Goal: Check status: Check status

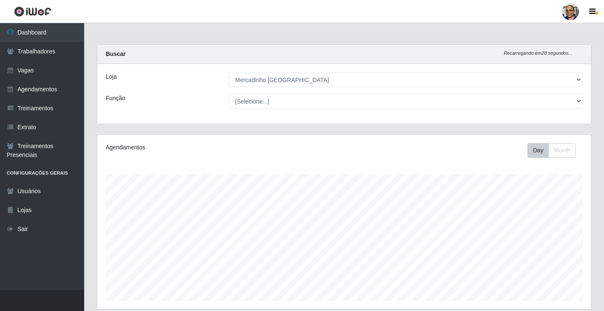
select select "345"
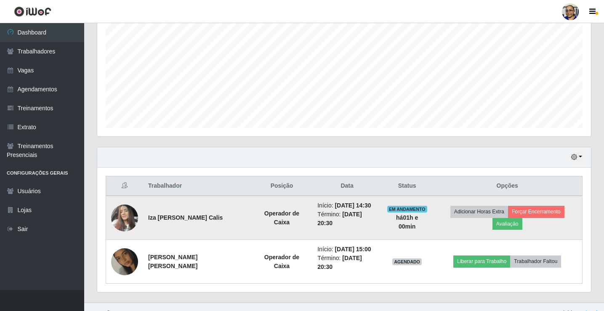
scroll to position [175, 494]
click at [127, 214] on img at bounding box center [124, 218] width 27 height 36
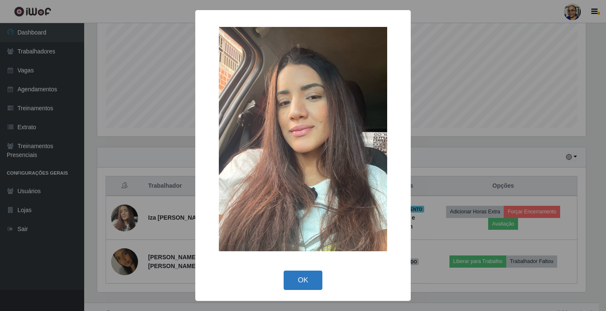
click at [297, 276] on button "OK" at bounding box center [303, 281] width 39 height 20
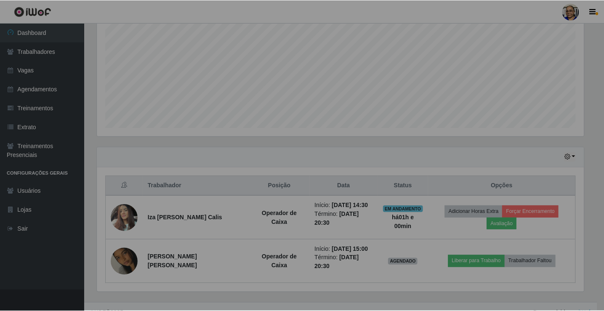
scroll to position [175, 494]
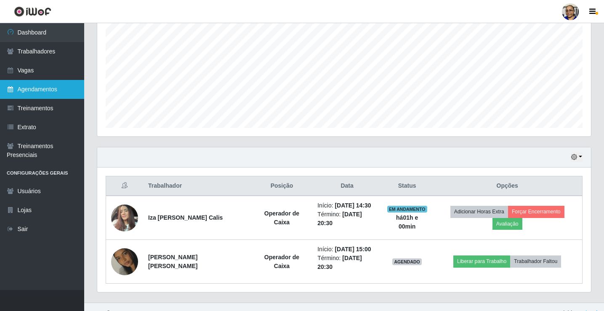
click at [40, 93] on link "Agendamentos" at bounding box center [42, 89] width 84 height 19
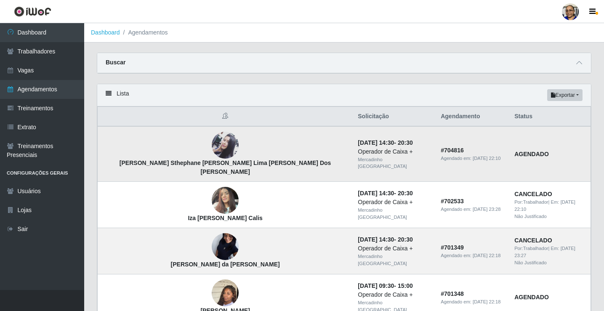
click at [212, 146] on img at bounding box center [225, 145] width 27 height 45
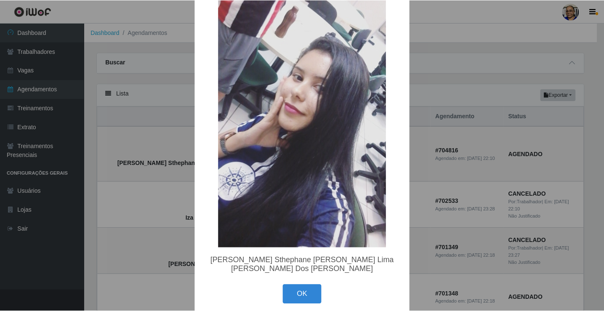
scroll to position [53, 0]
click at [293, 285] on button "OK" at bounding box center [303, 295] width 39 height 20
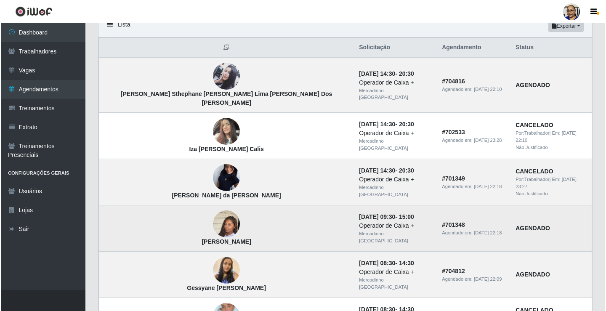
scroll to position [84, 0]
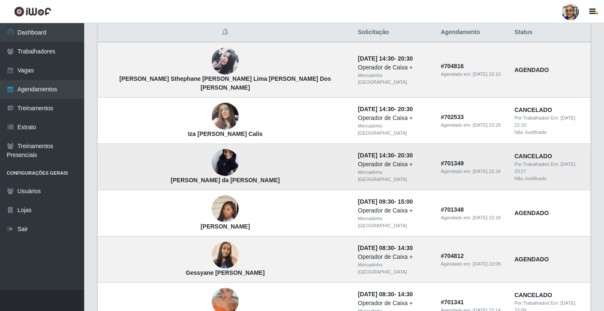
click at [212, 151] on img at bounding box center [225, 163] width 27 height 60
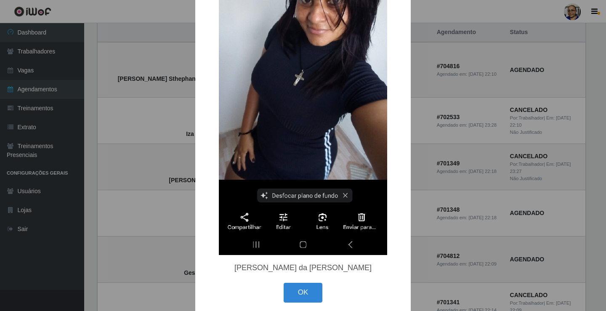
scroll to position [147, 0]
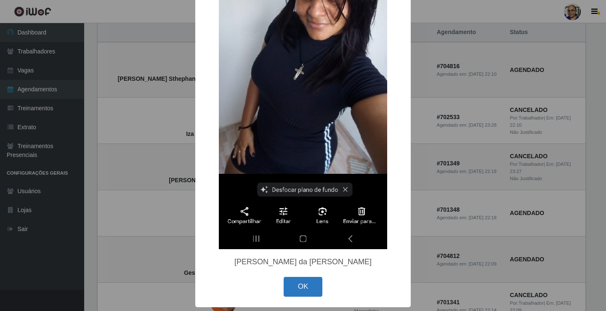
click at [300, 288] on button "OK" at bounding box center [303, 287] width 39 height 20
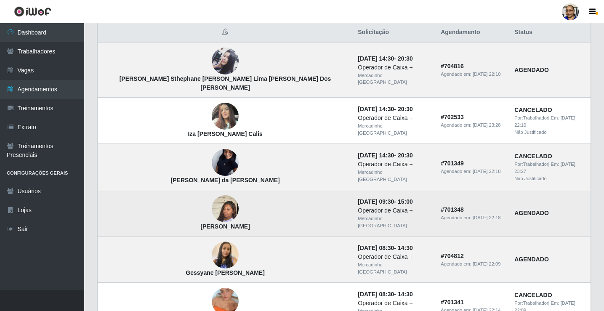
click at [212, 203] on img at bounding box center [225, 209] width 27 height 48
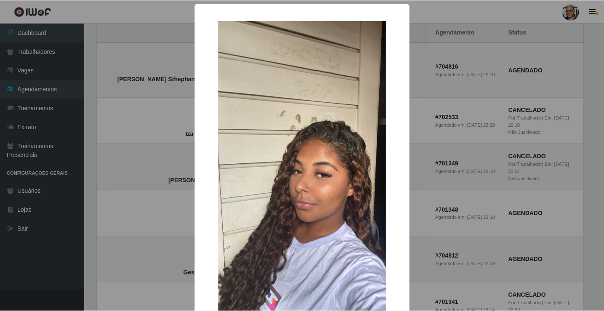
scroll to position [72, 0]
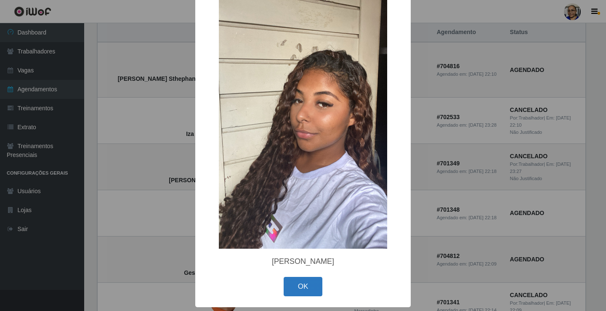
click at [297, 286] on button "OK" at bounding box center [303, 287] width 39 height 20
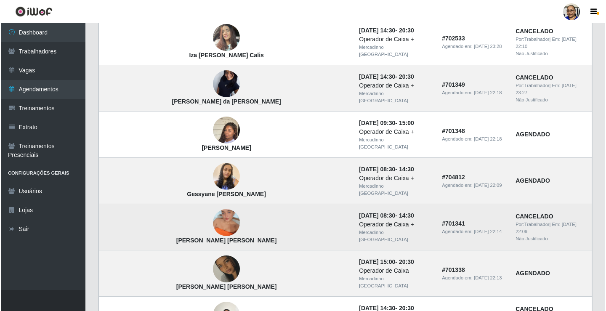
scroll to position [168, 0]
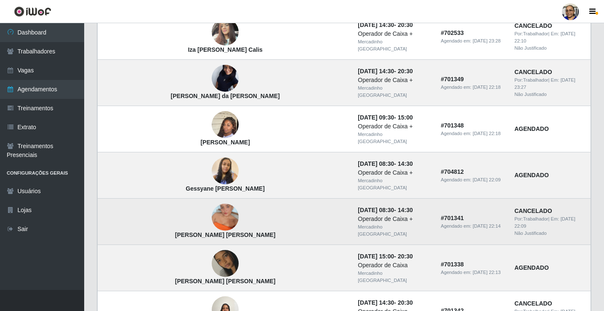
click at [212, 210] on img at bounding box center [225, 217] width 27 height 48
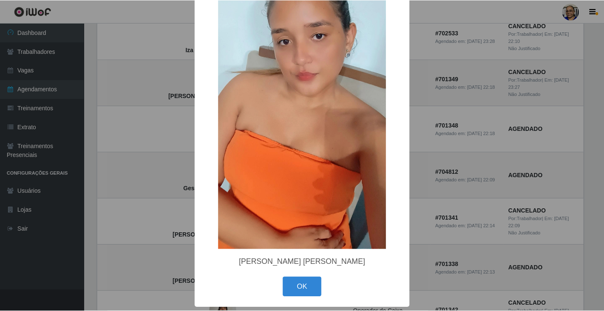
scroll to position [72, 0]
click at [307, 285] on button "OK" at bounding box center [303, 287] width 39 height 20
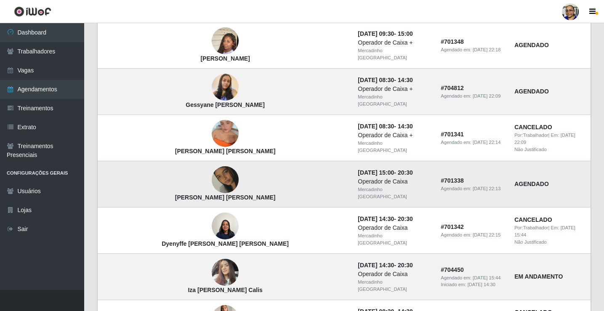
scroll to position [253, 0]
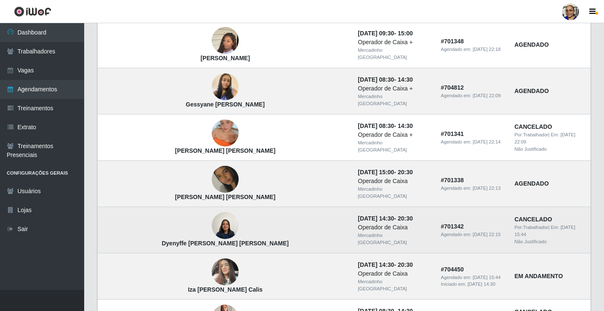
click at [212, 217] on img at bounding box center [225, 226] width 27 height 36
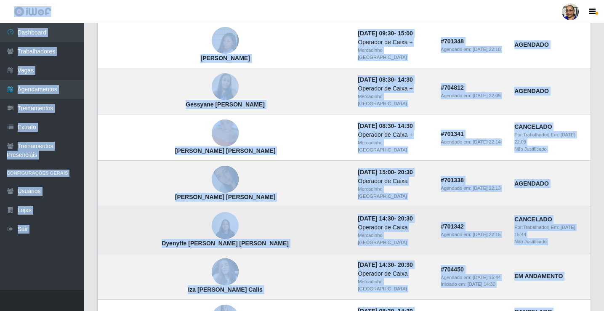
click at [212, 221] on img at bounding box center [225, 226] width 27 height 36
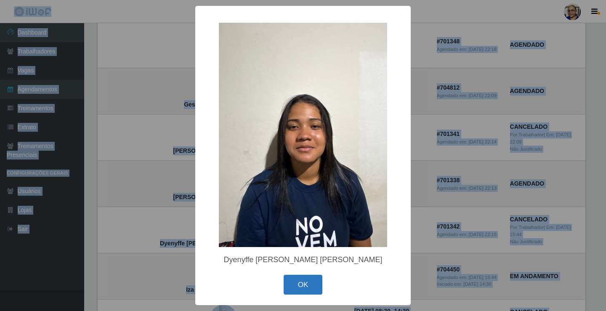
click at [301, 286] on button "OK" at bounding box center [303, 285] width 39 height 20
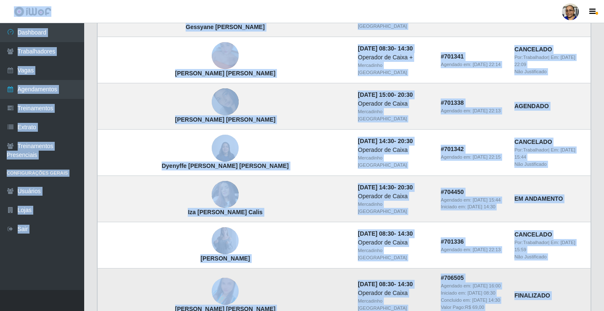
scroll to position [337, 0]
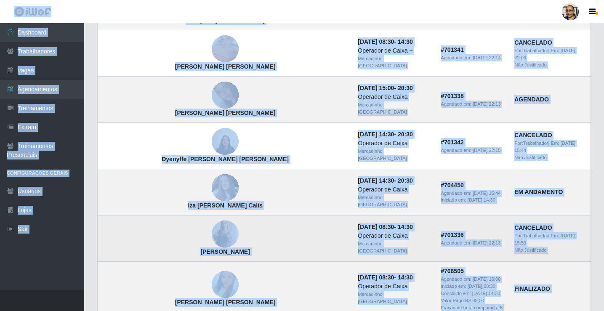
click at [212, 225] on img at bounding box center [225, 235] width 27 height 38
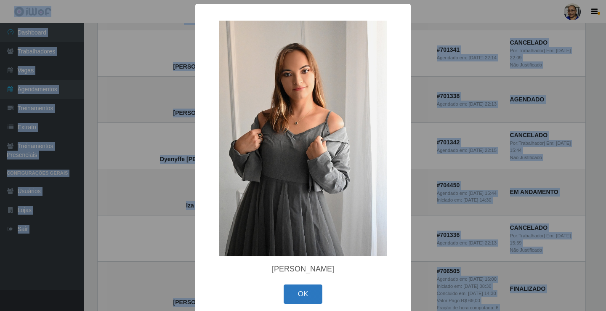
click at [305, 287] on button "OK" at bounding box center [303, 295] width 39 height 20
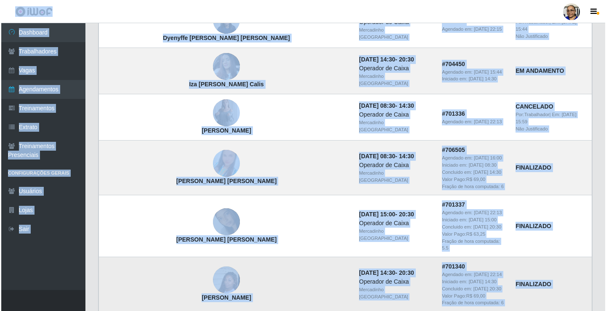
scroll to position [463, 0]
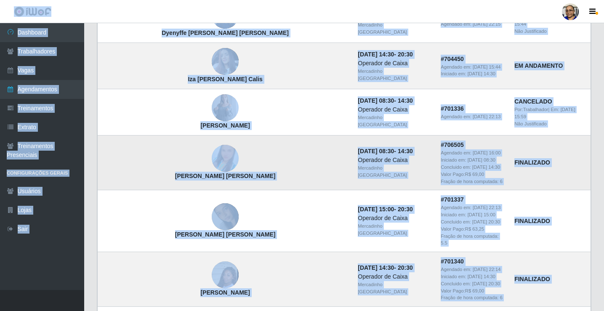
click at [212, 150] on img at bounding box center [225, 159] width 27 height 48
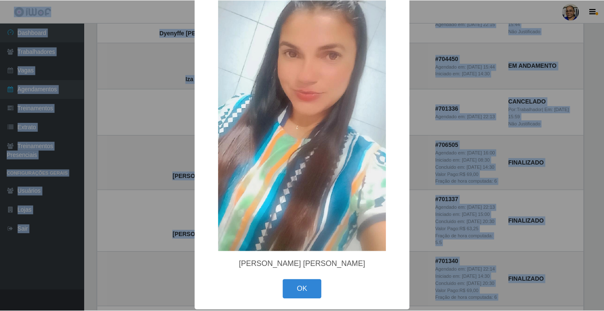
scroll to position [72, 0]
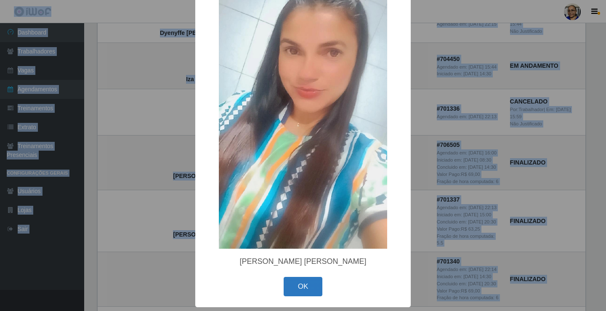
click at [297, 283] on button "OK" at bounding box center [303, 287] width 39 height 20
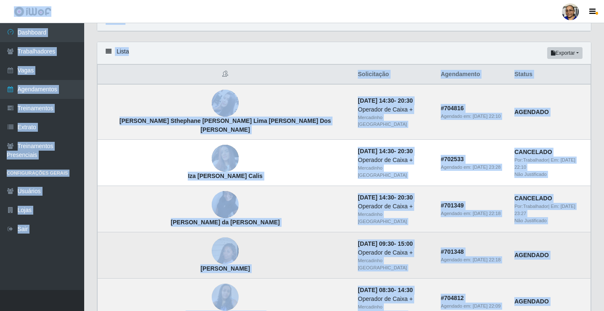
scroll to position [0, 0]
